Goal: Browse casually

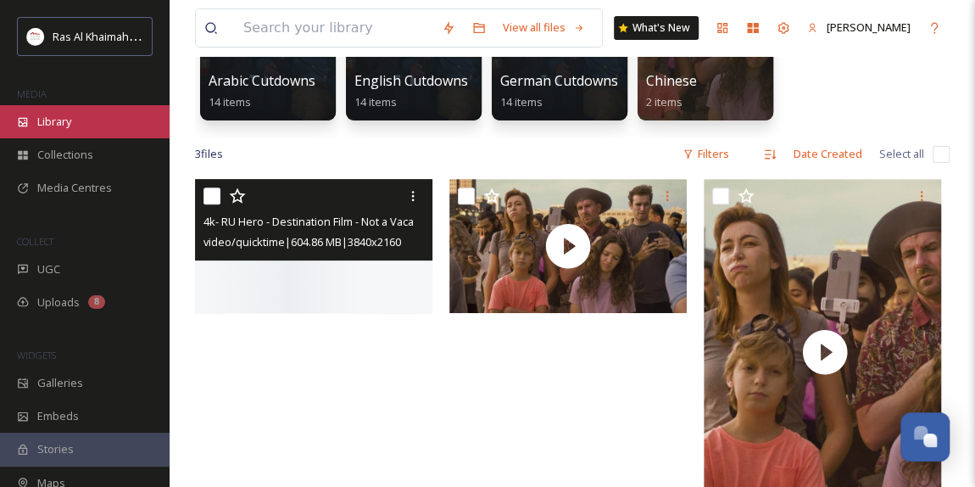
scroll to position [538, 0]
click at [91, 115] on div "Library" at bounding box center [85, 121] width 170 height 33
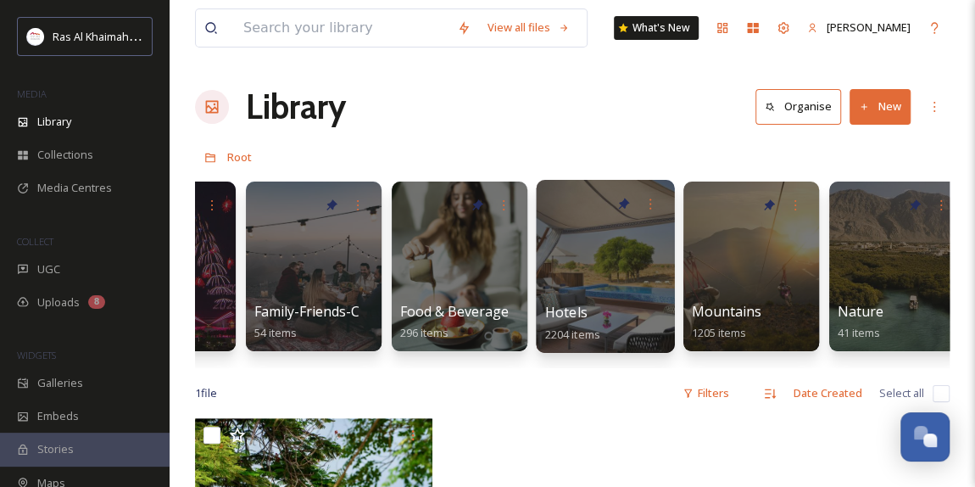
scroll to position [0, 687]
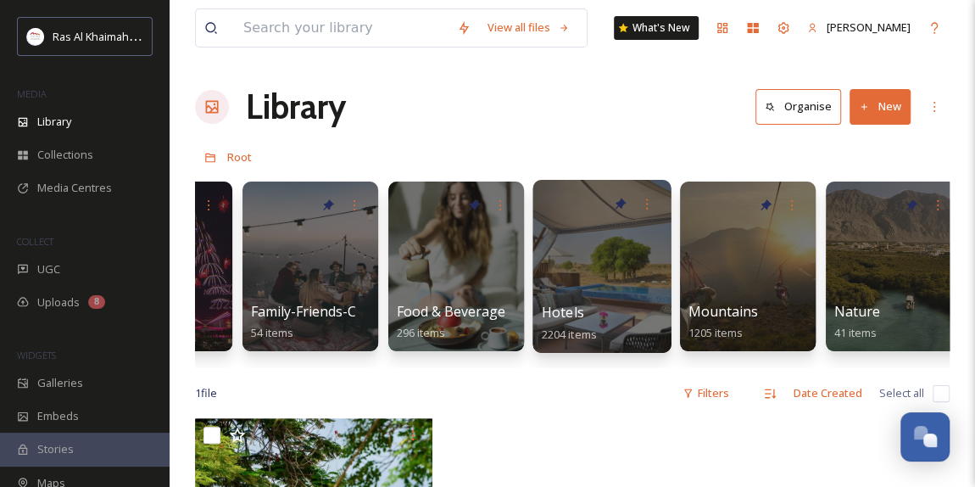
click at [592, 266] on div at bounding box center [602, 266] width 138 height 173
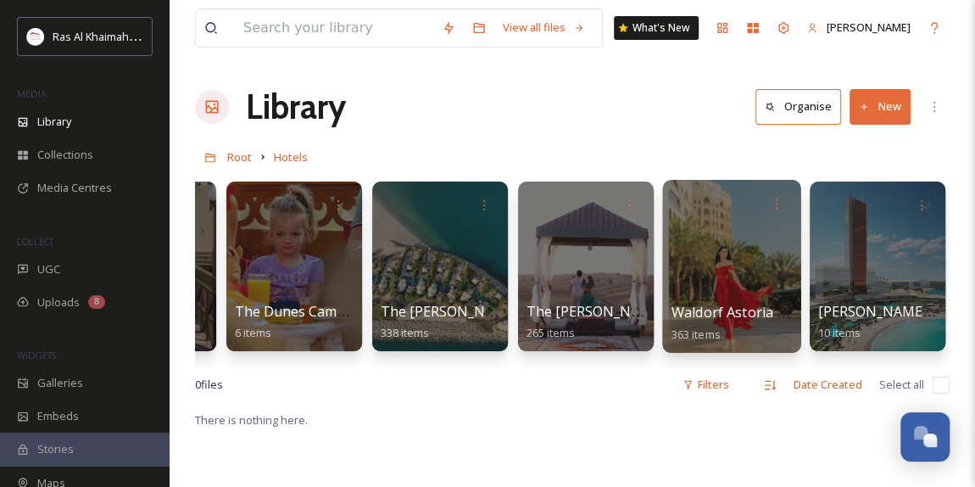
scroll to position [0, 2585]
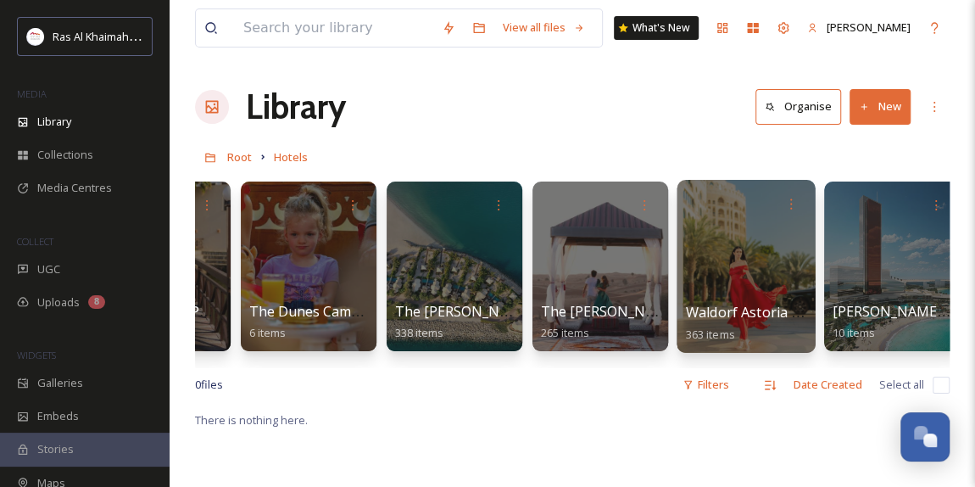
click at [717, 247] on div at bounding box center [746, 266] width 138 height 173
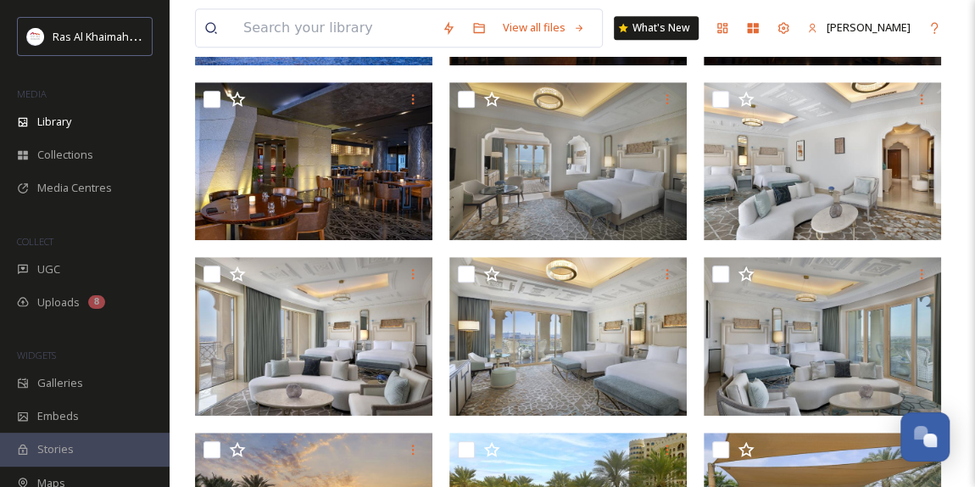
scroll to position [732, 0]
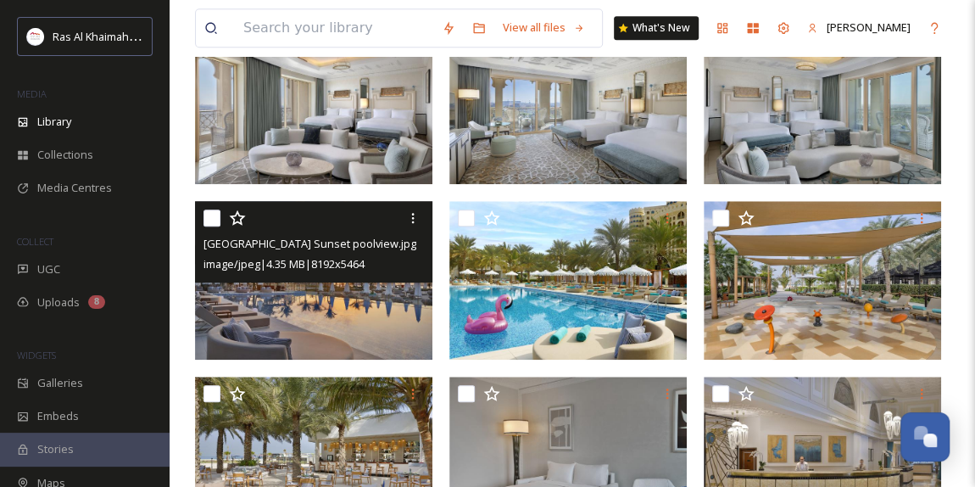
click at [331, 316] on img at bounding box center [313, 280] width 237 height 159
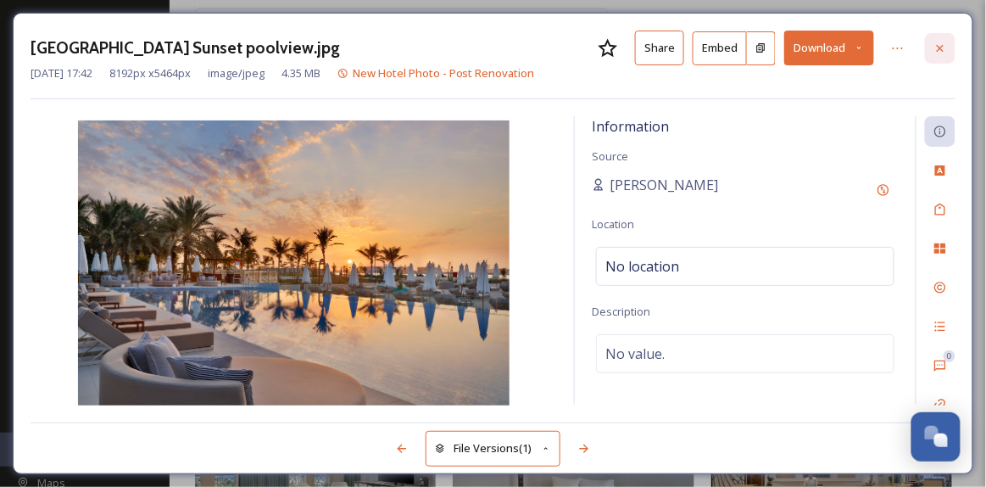
click at [942, 48] on icon at bounding box center [941, 49] width 14 height 14
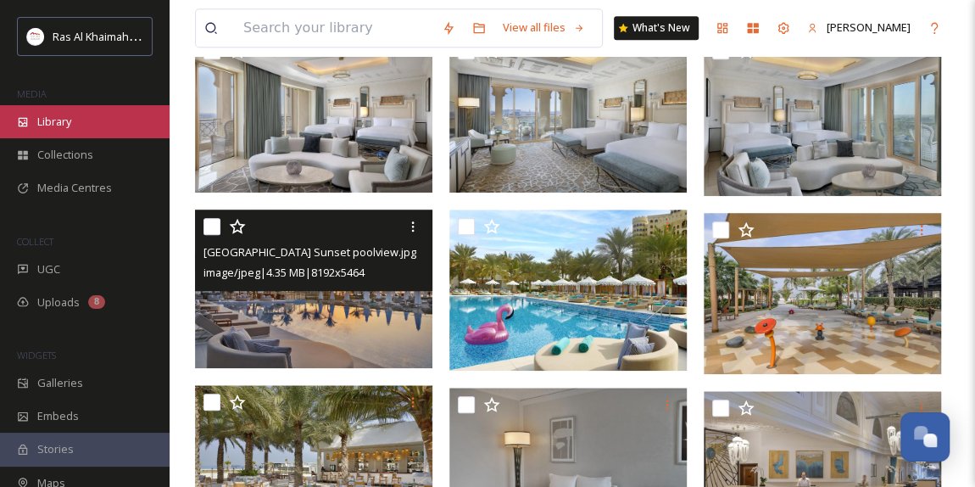
click at [87, 120] on div "Library" at bounding box center [85, 121] width 170 height 33
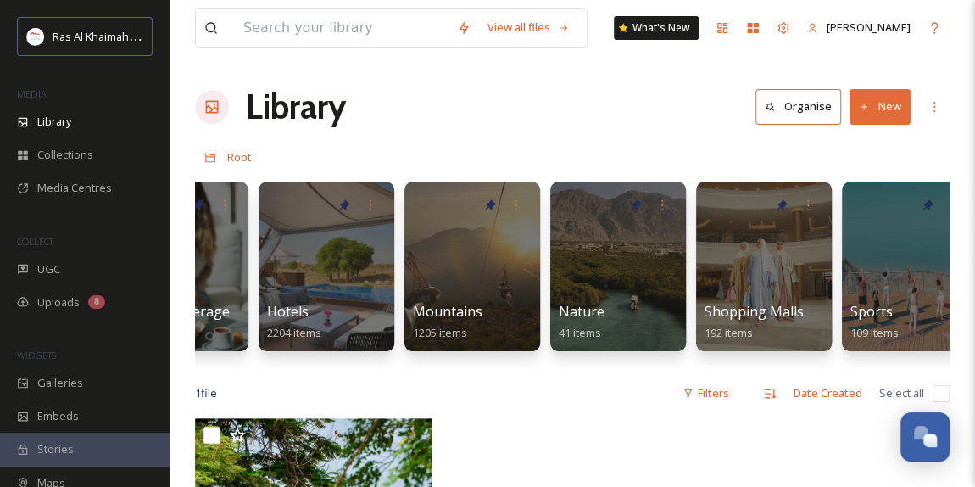
scroll to position [0, 969]
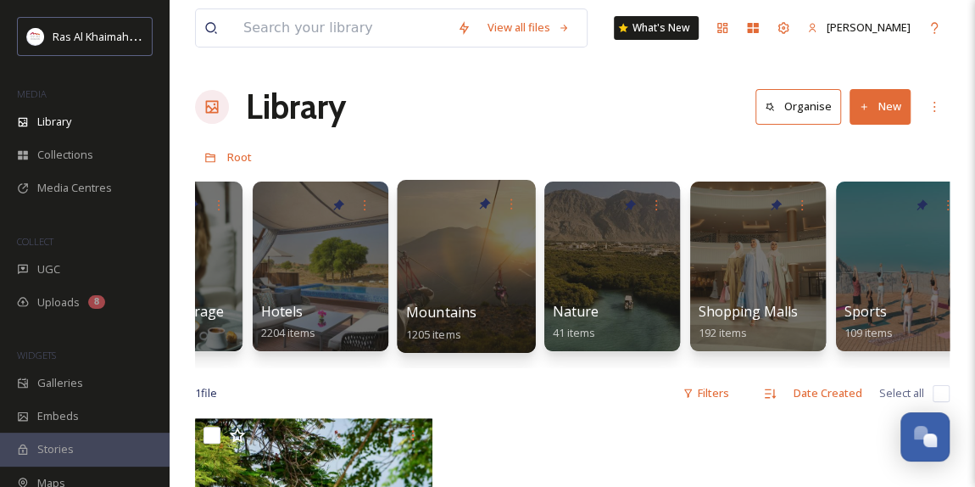
click at [455, 287] on div at bounding box center [466, 266] width 138 height 173
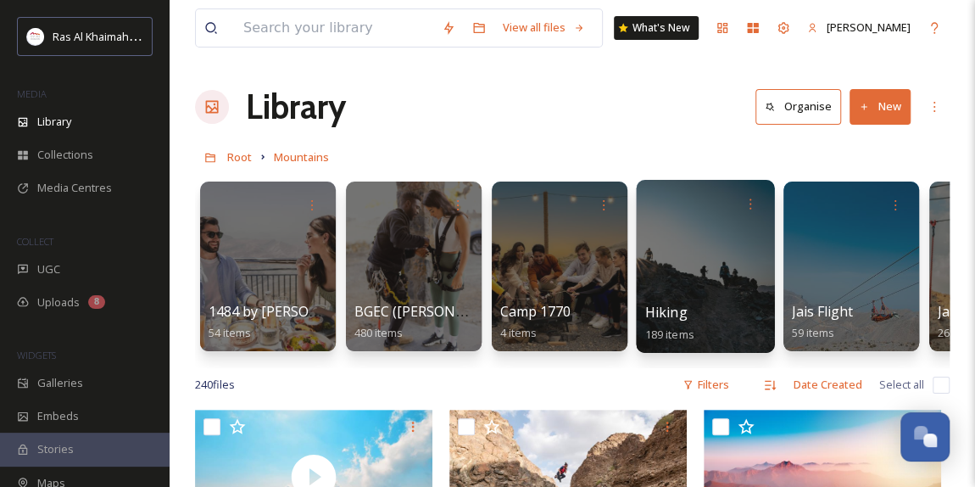
click at [677, 294] on div at bounding box center [705, 266] width 138 height 173
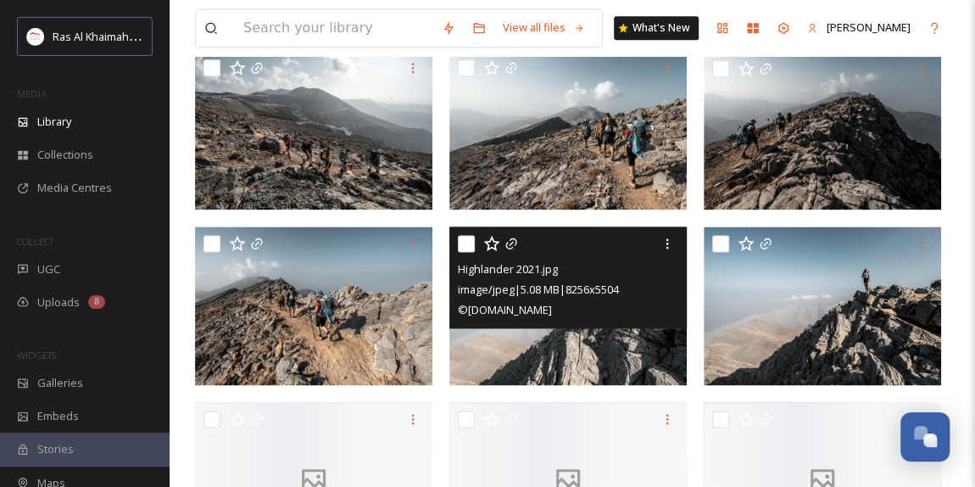
scroll to position [1079, 0]
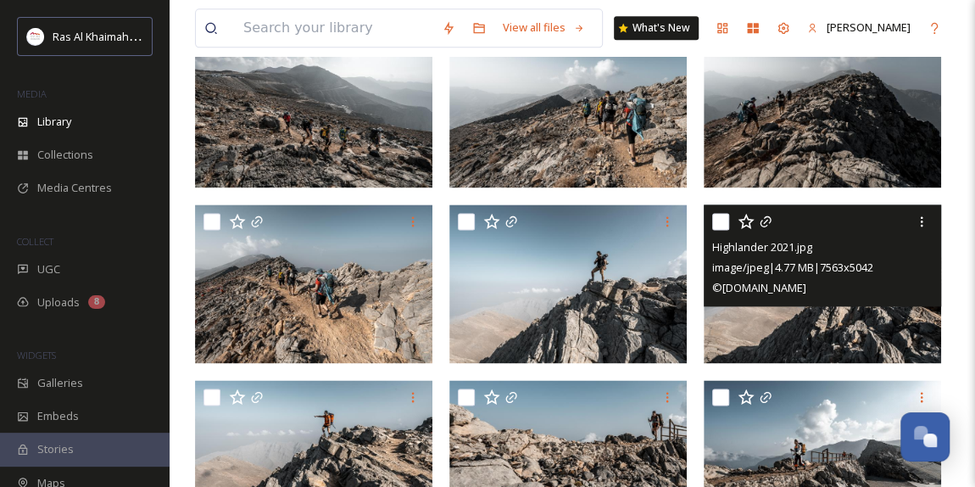
click at [813, 337] on img at bounding box center [822, 283] width 237 height 159
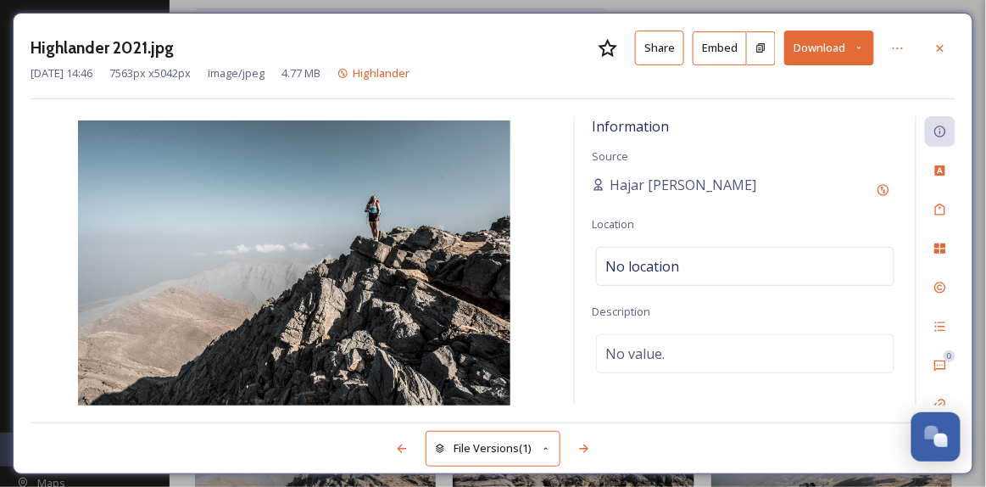
drag, startPoint x: 944, startPoint y: 45, endPoint x: 936, endPoint y: 64, distance: 20.5
click at [946, 43] on icon at bounding box center [941, 49] width 14 height 14
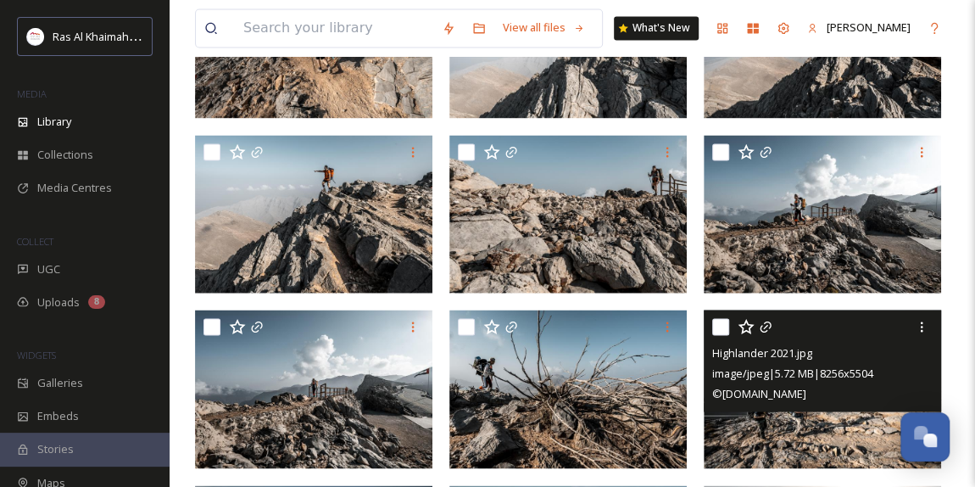
scroll to position [1213, 0]
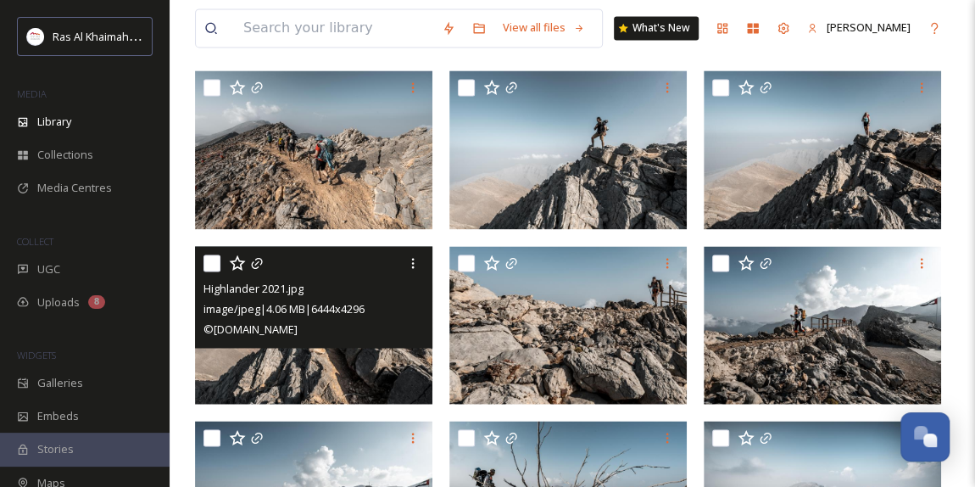
click at [342, 353] on img at bounding box center [313, 325] width 237 height 159
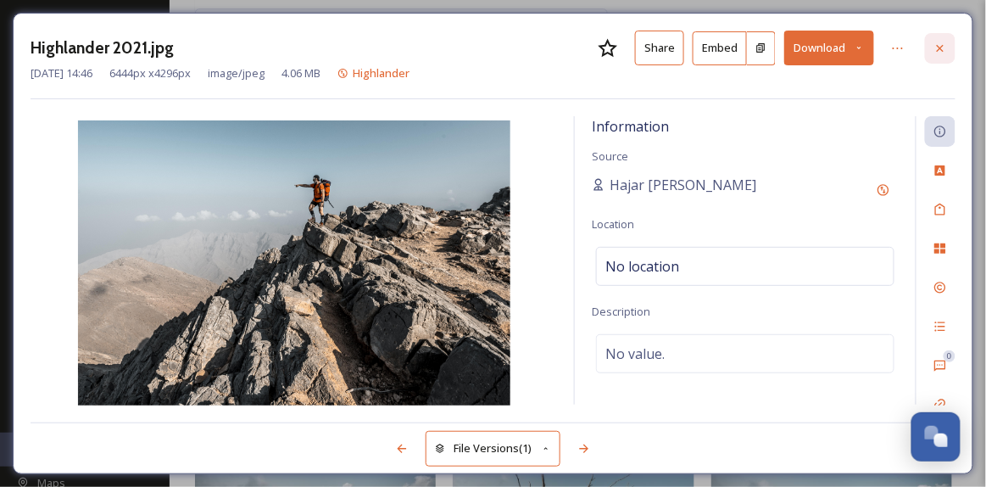
click at [942, 50] on icon at bounding box center [941, 49] width 14 height 14
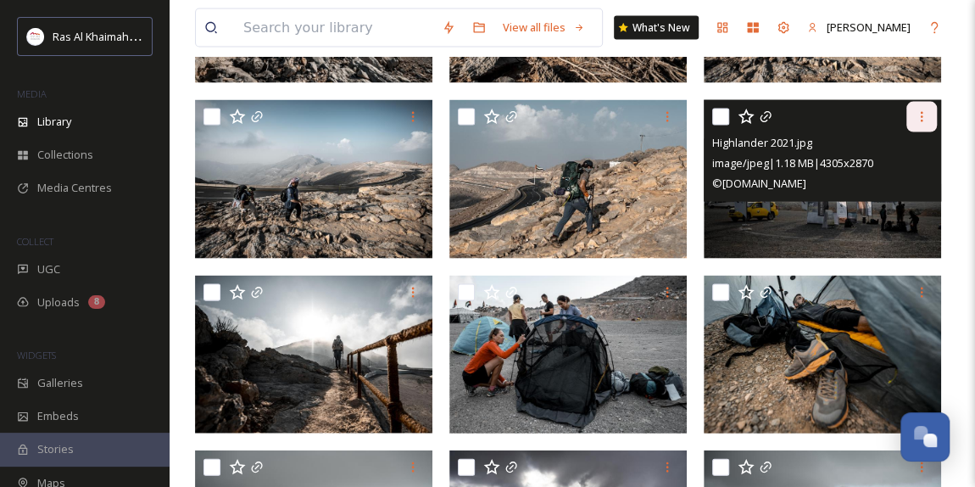
scroll to position [1733, 0]
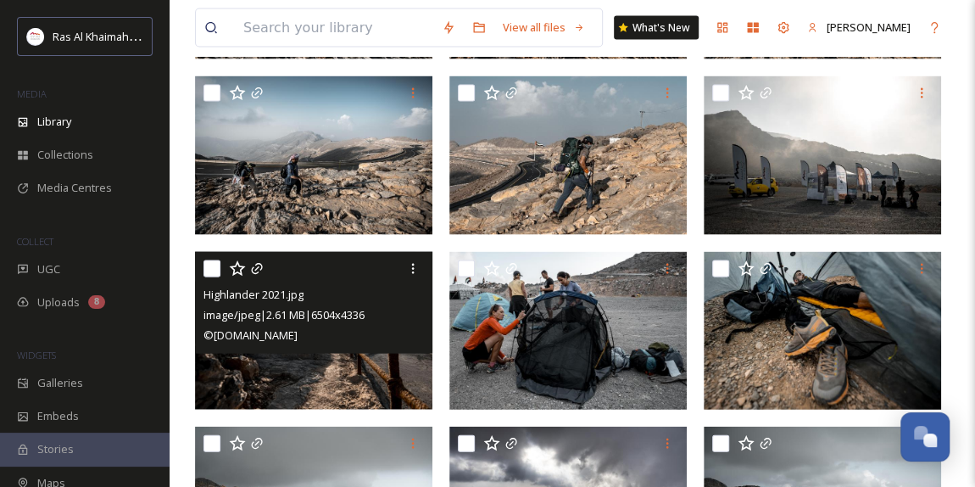
click at [336, 360] on img at bounding box center [313, 331] width 237 height 159
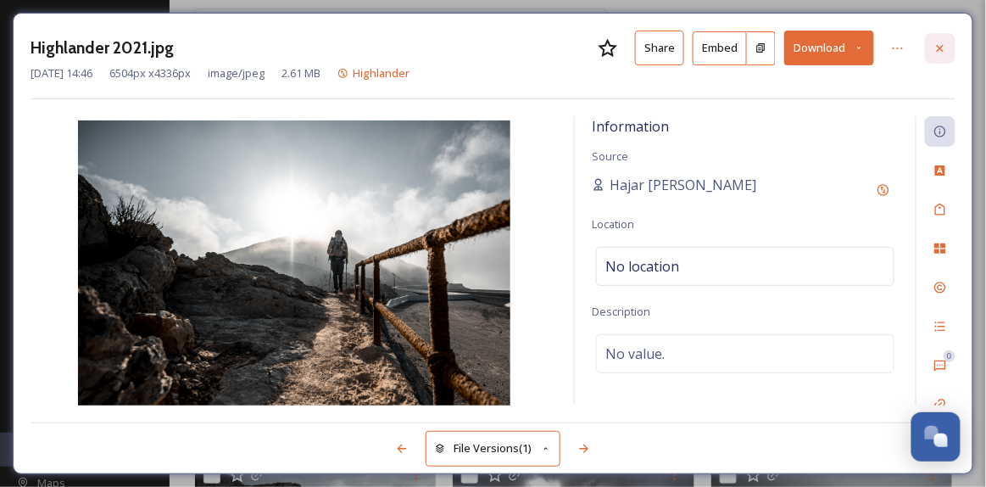
click at [938, 50] on icon at bounding box center [941, 49] width 14 height 14
